Goal: Connect with others: Connect with others

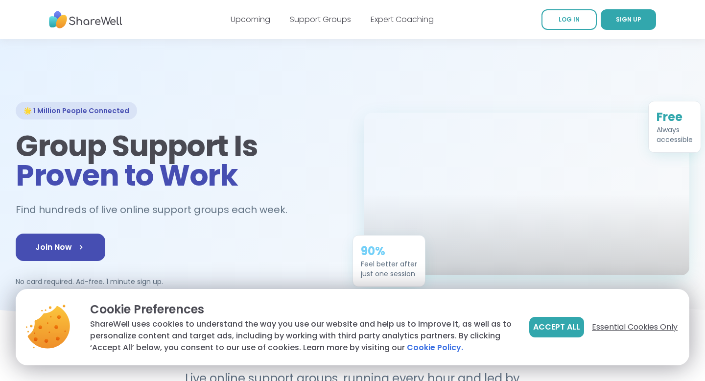
click at [651, 327] on span "Essential Cookies Only" at bounding box center [635, 327] width 86 height 12
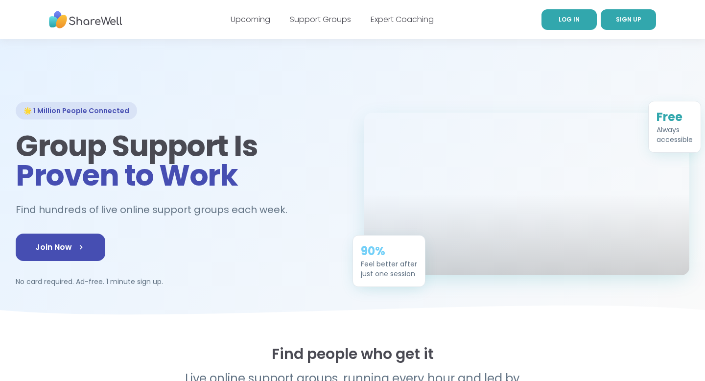
click at [561, 25] on link "LOG IN" at bounding box center [569, 19] width 55 height 21
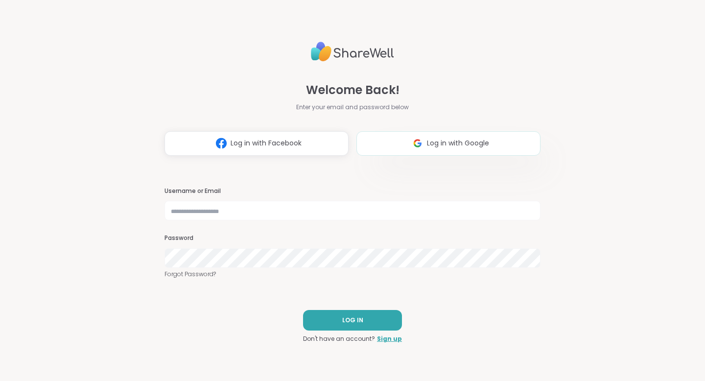
click at [410, 145] on img at bounding box center [417, 143] width 19 height 18
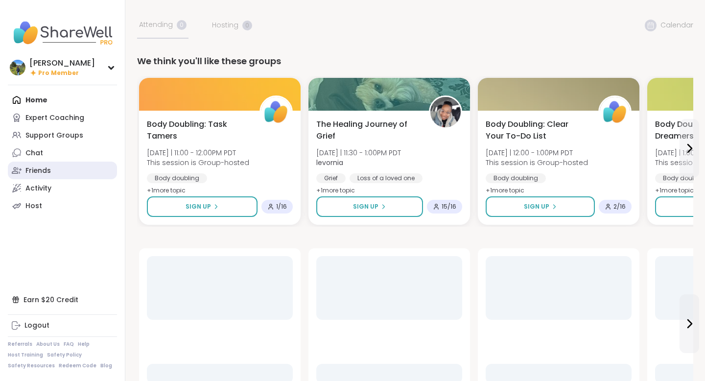
click at [46, 173] on div "Friends" at bounding box center [37, 171] width 25 height 10
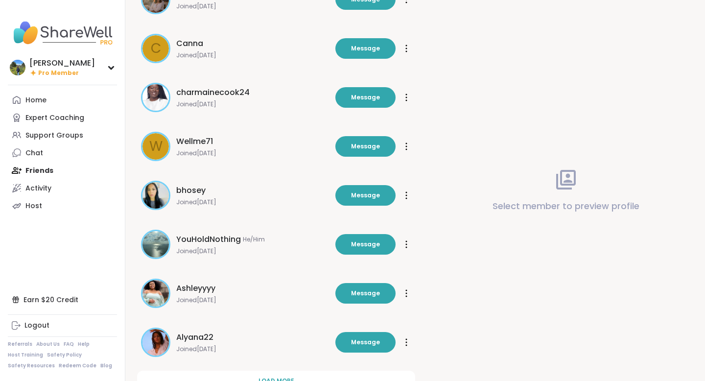
scroll to position [248, 0]
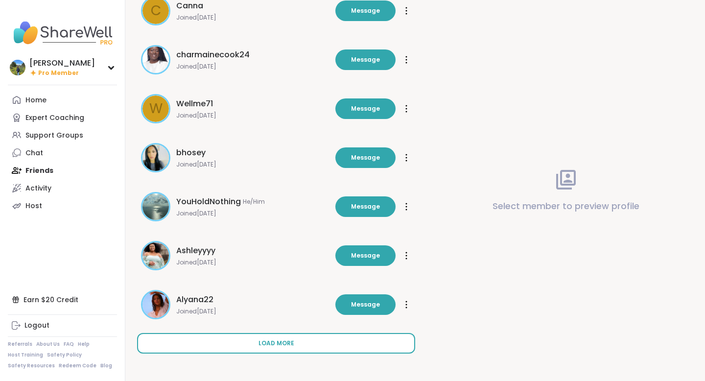
click at [287, 341] on span "Load more" at bounding box center [277, 343] width 36 height 9
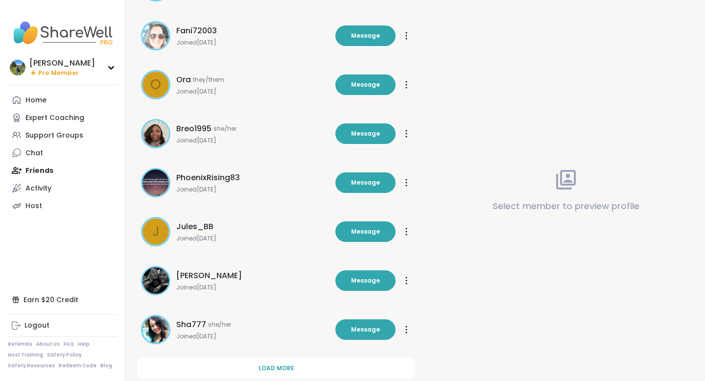
scroll to position [738, 0]
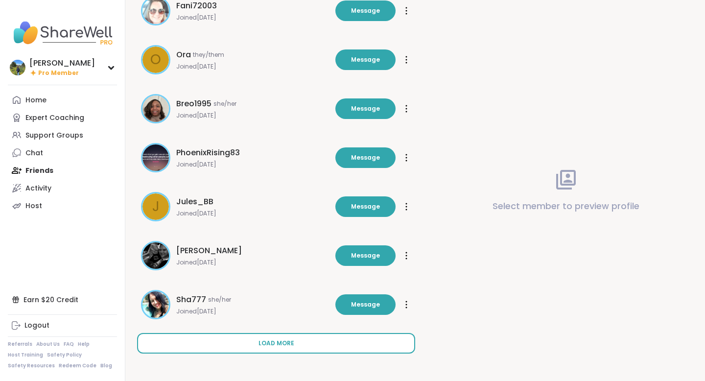
click at [283, 343] on span "Load more" at bounding box center [277, 343] width 36 height 9
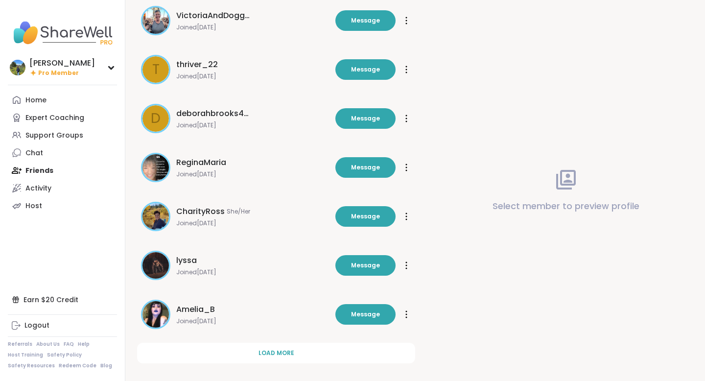
scroll to position [1227, 0]
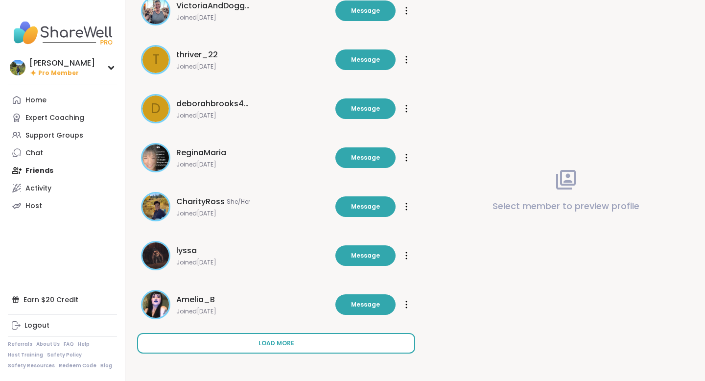
click at [282, 346] on span "Load more" at bounding box center [277, 343] width 36 height 9
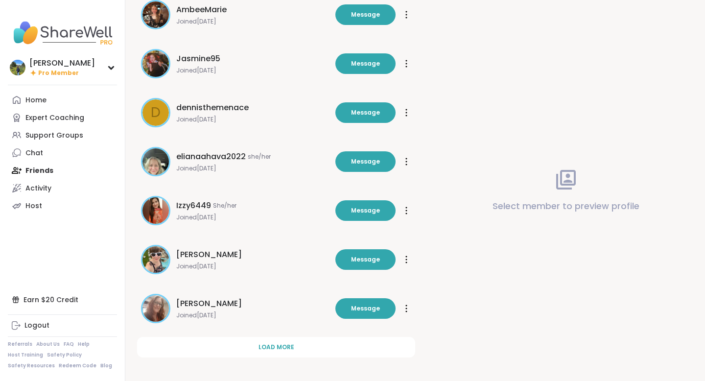
scroll to position [1717, 0]
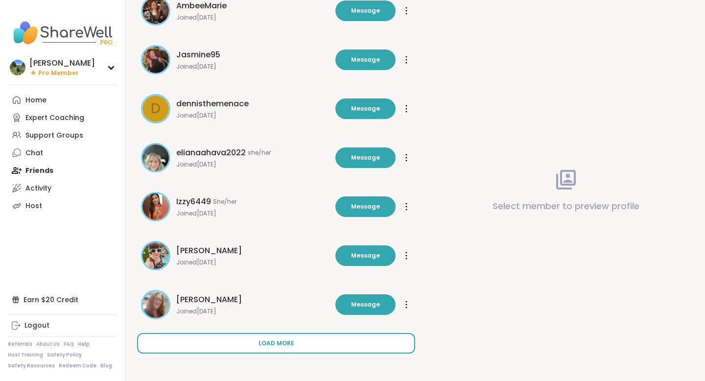
click at [284, 344] on span "Load more" at bounding box center [277, 343] width 36 height 9
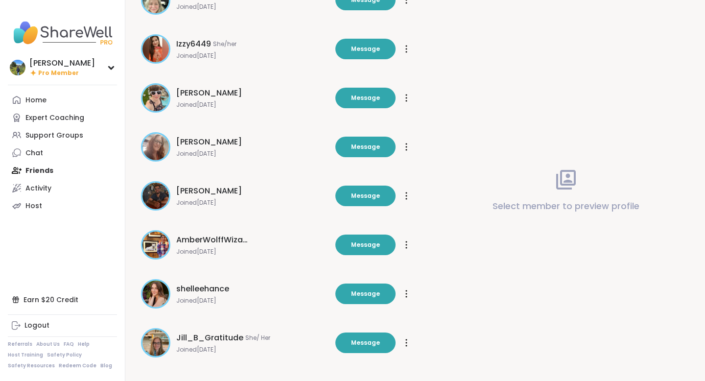
scroll to position [1885, 0]
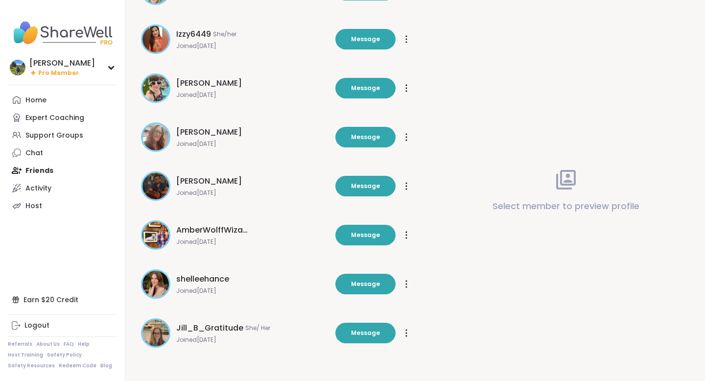
click at [217, 230] on span "AmberWolffWizard" at bounding box center [212, 230] width 73 height 12
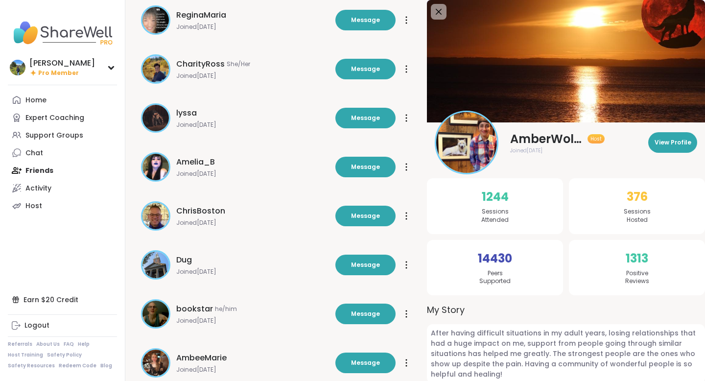
scroll to position [1346, 0]
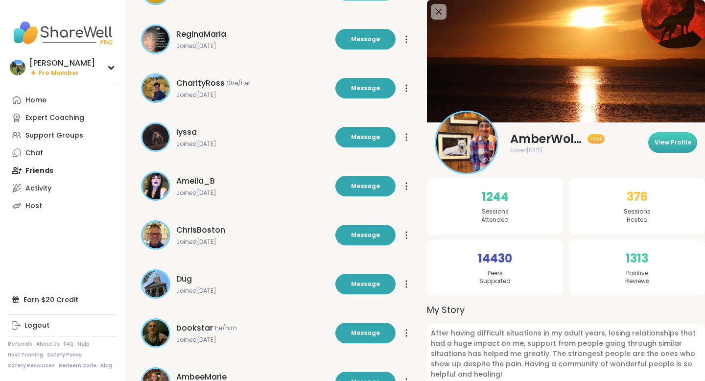
click at [675, 143] on span "View Profile" at bounding box center [673, 142] width 37 height 9
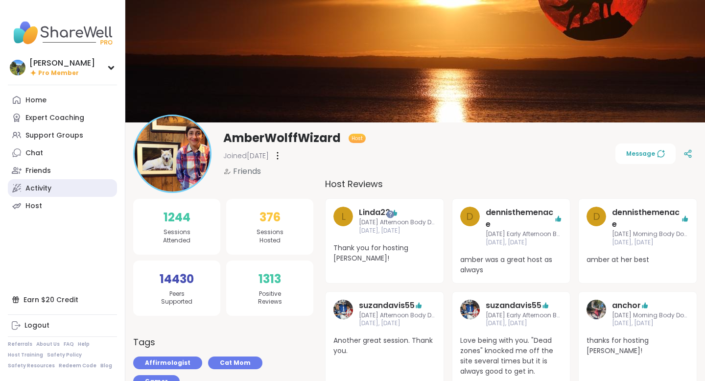
click at [36, 186] on div "Activity" at bounding box center [38, 189] width 26 height 10
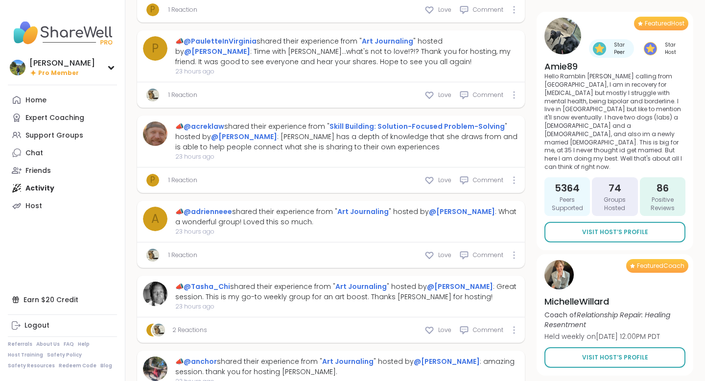
scroll to position [3887, 0]
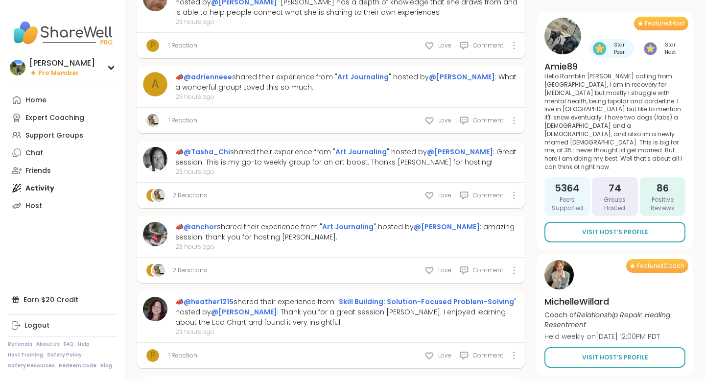
type textarea "*"
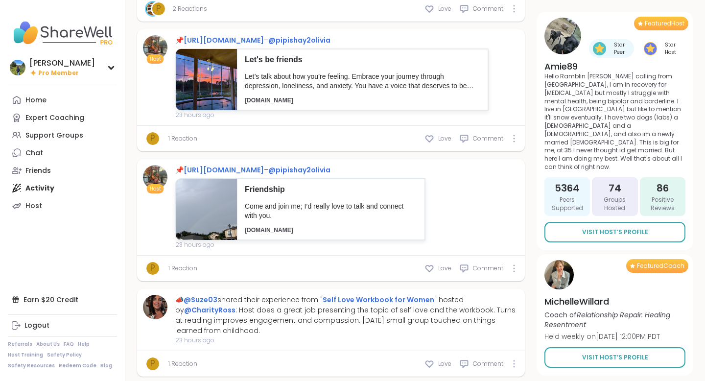
scroll to position [4384, 0]
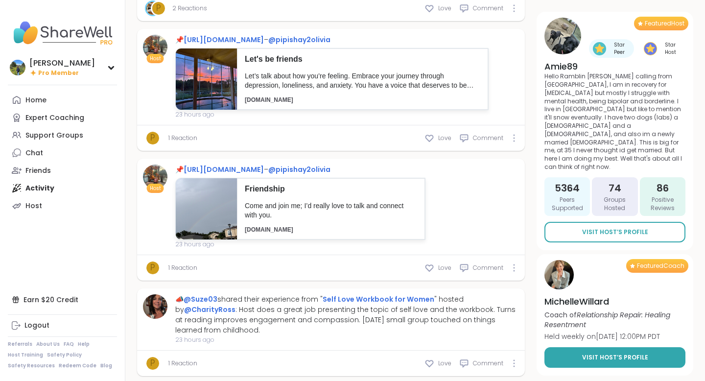
click at [587, 353] on span "Visit Host’s Profile" at bounding box center [615, 357] width 66 height 9
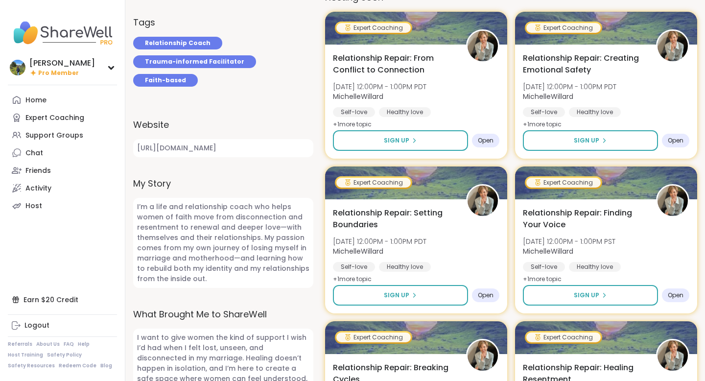
scroll to position [316, 0]
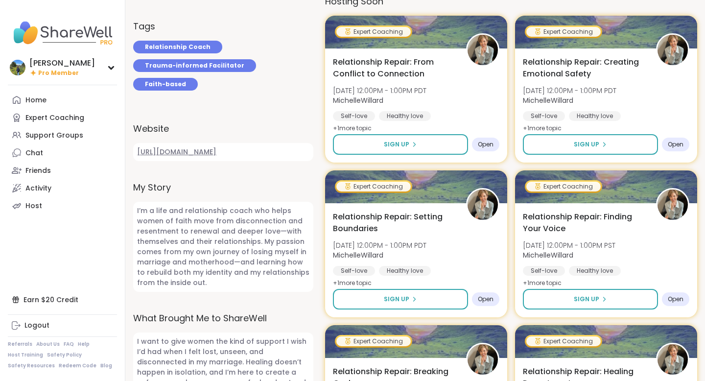
click at [230, 143] on link "https://www.heartmindsoulcoach.com/relationship_event" at bounding box center [223, 152] width 180 height 18
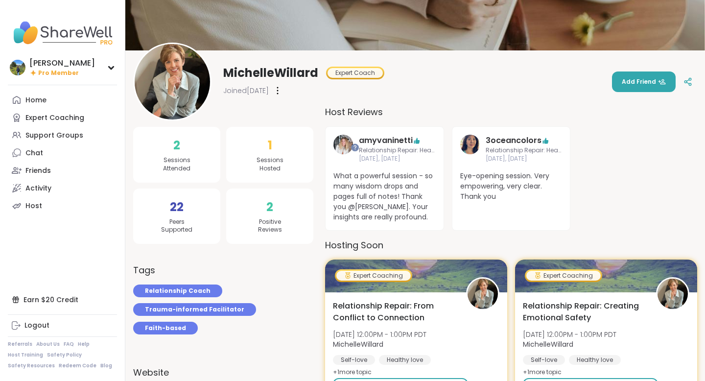
scroll to position [77, 0]
